Goal: Navigation & Orientation: Find specific page/section

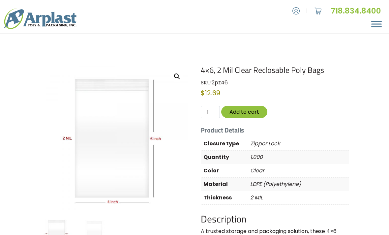
click at [380, 23] on span "Menu" at bounding box center [377, 24] width 11 height 6
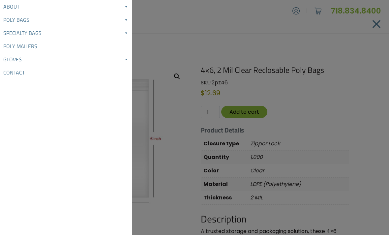
click at [23, 18] on link "Poly Bags" at bounding box center [66, 19] width 132 height 13
click at [130, 36] on link "Reclosable Poly Bags" at bounding box center [66, 33] width 132 height 14
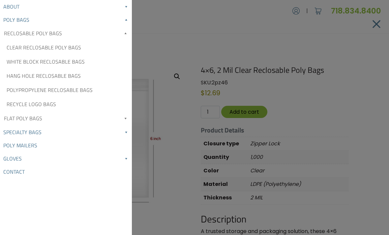
click at [49, 49] on link "Clear Reclosable Poly Bags" at bounding box center [66, 48] width 132 height 14
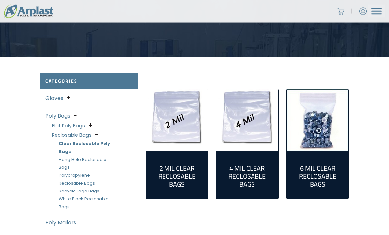
scroll to position [108, 0]
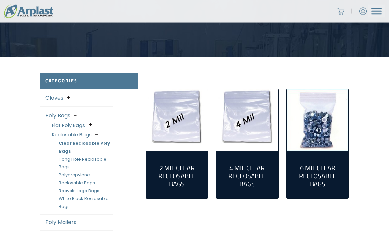
click at [180, 172] on h2 "2 Mil Clear Reclosable Bags (55)" at bounding box center [176, 177] width 51 height 24
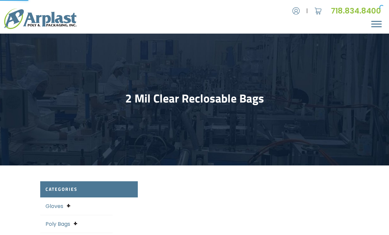
select select "25"
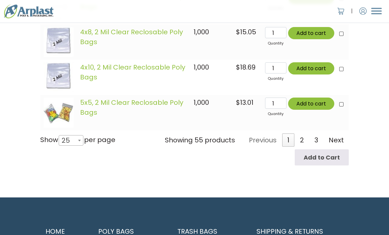
scroll to position [1086, 0]
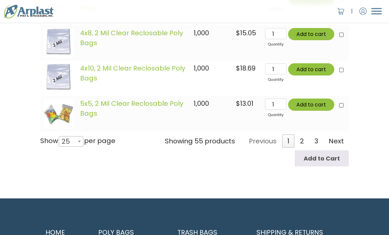
click at [307, 145] on link "2" at bounding box center [302, 141] width 14 height 13
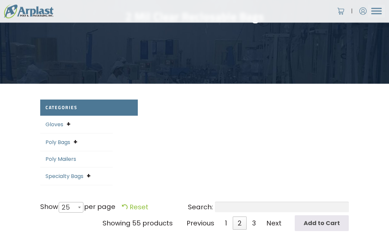
scroll to position [55, 0]
